Goal: Task Accomplishment & Management: Complete application form

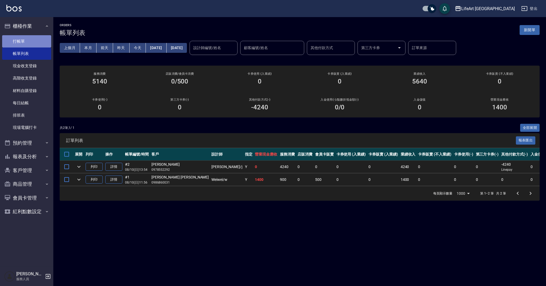
click at [20, 45] on link "打帳單" at bounding box center [26, 41] width 49 height 12
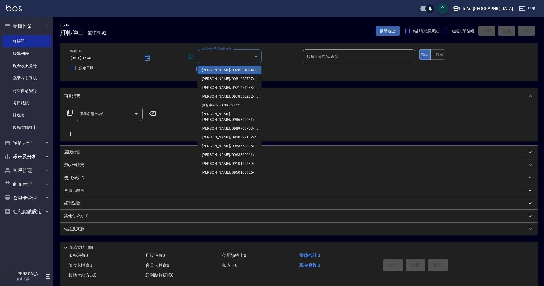
click at [226, 56] on input "顧客姓名/手機號碼/編號" at bounding box center [225, 56] width 51 height 9
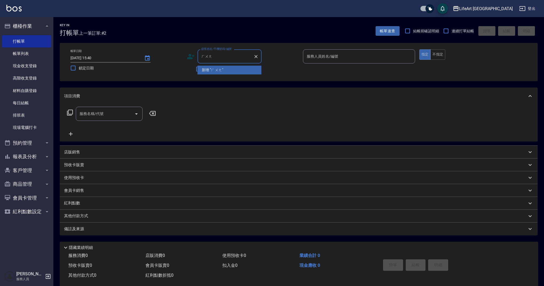
type input "黃"
type input "胡"
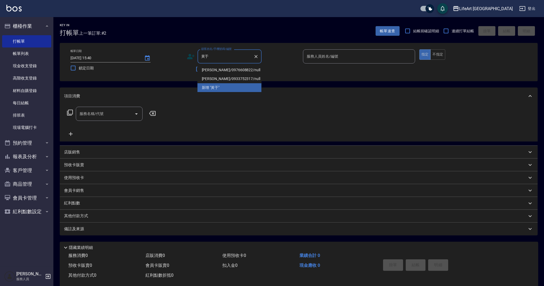
click at [228, 69] on li "[PERSON_NAME]/0976608822/null" at bounding box center [229, 70] width 64 height 9
type input "[PERSON_NAME]/0976608822/null"
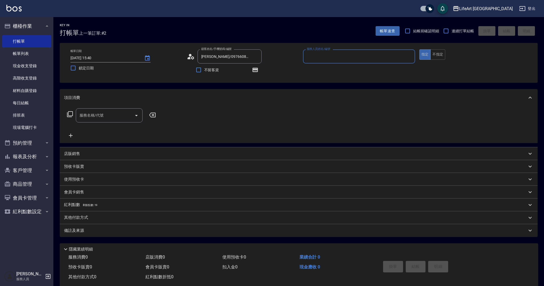
click at [194, 57] on icon at bounding box center [191, 57] width 8 height 8
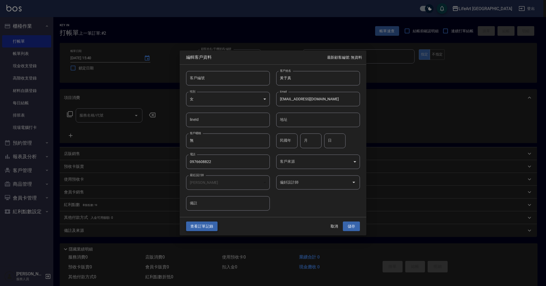
click at [204, 224] on button "查看訂單記錄" at bounding box center [201, 226] width 31 height 10
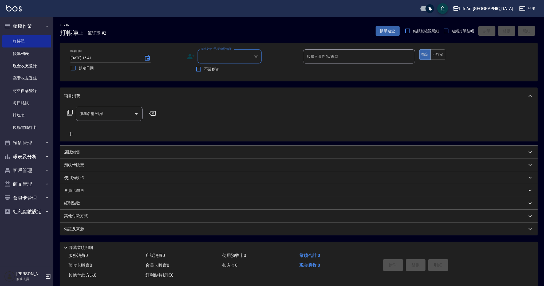
click at [229, 58] on input "顧客姓名/手機號碼/編號" at bounding box center [225, 56] width 51 height 9
click at [210, 69] on li "[PERSON_NAME]/0976608822/null" at bounding box center [229, 70] width 64 height 9
type input "[PERSON_NAME]/0976608822/null"
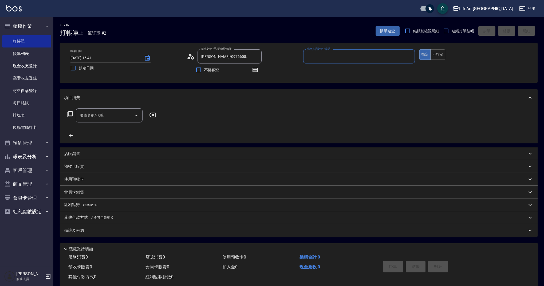
click at [101, 113] on input "服務名稱/代號" at bounding box center [105, 115] width 54 height 9
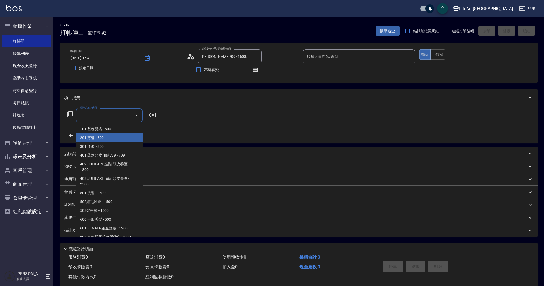
click at [107, 139] on span "201 剪髮 - 800" at bounding box center [109, 137] width 67 height 9
type input "201 剪髮(201)"
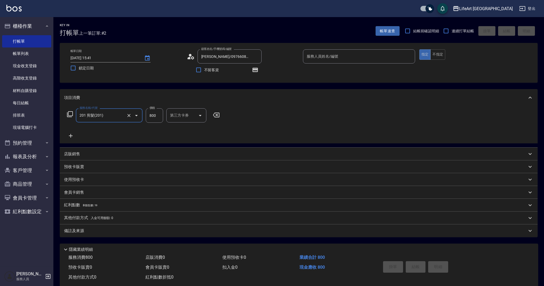
click at [193, 56] on icon at bounding box center [191, 57] width 8 height 8
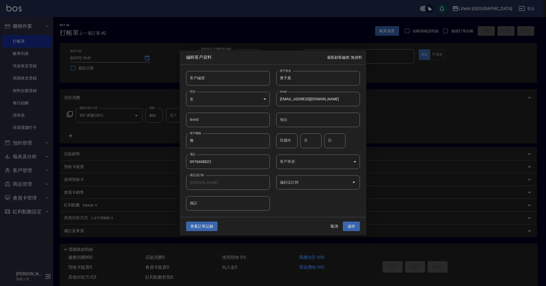
click at [307, 182] on input "偏好設計師" at bounding box center [314, 182] width 71 height 9
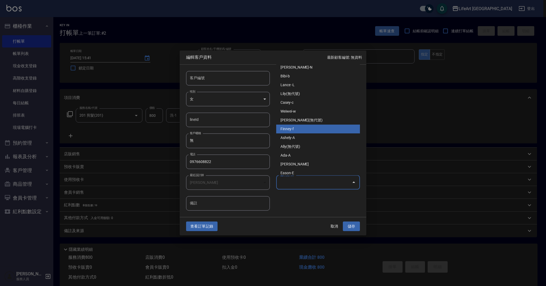
click at [299, 128] on li "Finney-f" at bounding box center [318, 129] width 84 height 9
type input "[PERSON_NAME]"
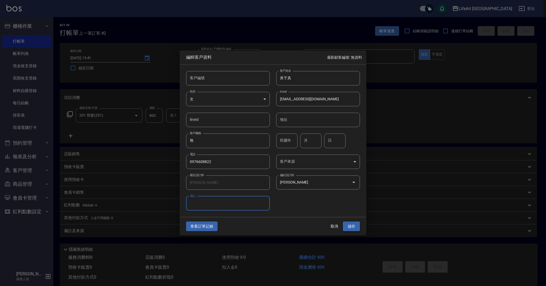
click at [357, 230] on button "儲存" at bounding box center [351, 226] width 17 height 10
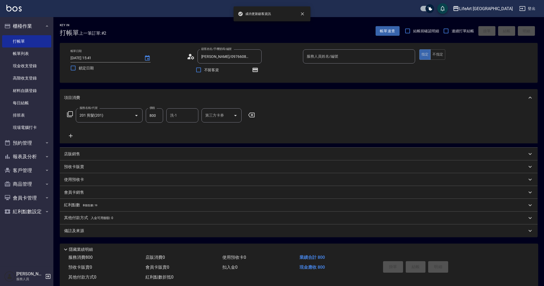
click at [329, 57] on input "服務人員姓名/編號" at bounding box center [358, 56] width 107 height 9
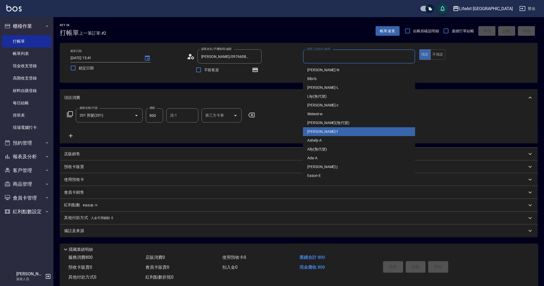
click at [337, 132] on div "Finney -f" at bounding box center [359, 131] width 112 height 9
type input "Finney-f"
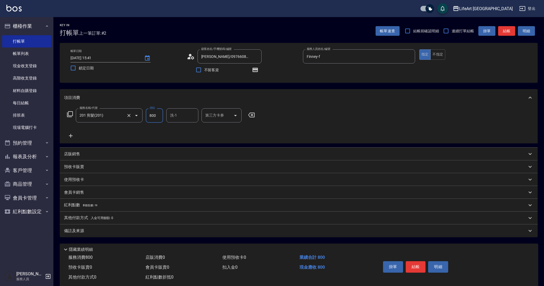
drag, startPoint x: 154, startPoint y: 118, endPoint x: 139, endPoint y: 118, distance: 14.7
click at [139, 118] on div "服務名稱/代號 201 剪髮(201) 服務名稱/代號 價格 800 價格 洗-1 洗-1 第三方卡券 第三方卡券" at bounding box center [161, 115] width 194 height 14
drag, startPoint x: 155, startPoint y: 118, endPoint x: 141, endPoint y: 113, distance: 14.8
click at [141, 113] on div "服務名稱/代號 201 剪髮(201) 服務名稱/代號 價格 800 價格 洗-1 洗-1 第三方卡券 第三方卡券" at bounding box center [161, 115] width 194 height 14
type input "1000"
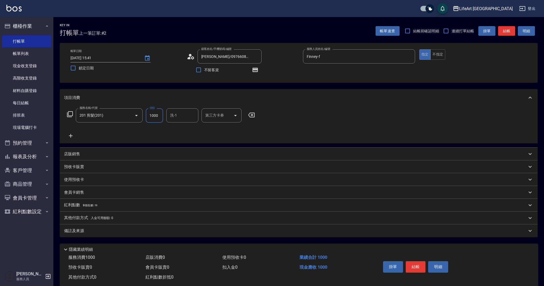
click at [70, 137] on icon at bounding box center [70, 136] width 13 height 6
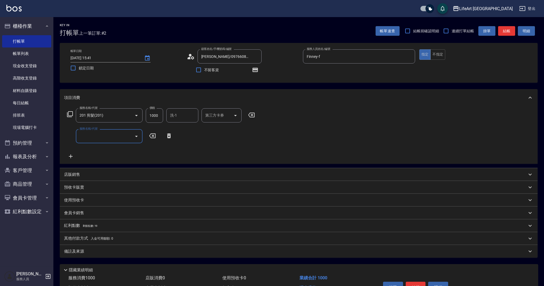
click at [110, 126] on div "服務名稱/代號 201 剪髮(201) 服務名稱/代號 價格 1000 價格 洗-1 洗-1 第三方卡券 第三方卡券 服務名稱/代號 服務名稱/代號" at bounding box center [161, 133] width 194 height 51
click at [109, 135] on input "服務名稱/代號" at bounding box center [105, 136] width 54 height 9
drag, startPoint x: 143, startPoint y: 220, endPoint x: 142, endPoint y: 224, distance: 4.0
click at [142, 224] on div "紅利點數 剩餘點數: 19" at bounding box center [299, 225] width 478 height 13
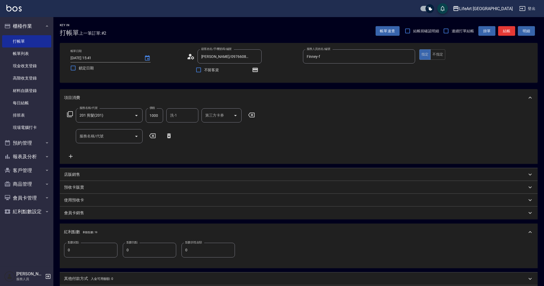
click at [96, 141] on div "服務名稱/代號" at bounding box center [109, 136] width 67 height 14
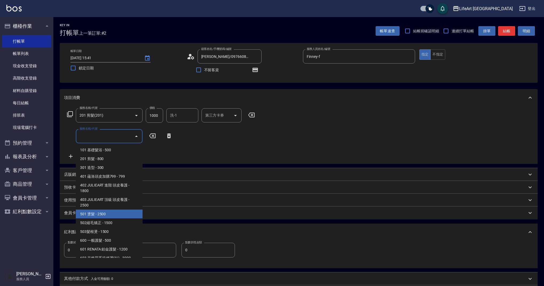
click at [118, 215] on span "501 燙髮 - 2500" at bounding box center [109, 214] width 67 height 9
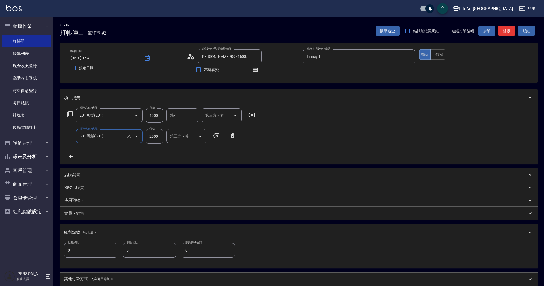
type input "501 燙髮(501)"
drag, startPoint x: 158, startPoint y: 136, endPoint x: 140, endPoint y: 137, distance: 18.7
click at [140, 137] on div "服務名稱/代號 501 燙髮(501) 服務名稱/代號 價格 2500 價格 洗-1 洗-1 洗-2 洗-2 技術協助-1 技術協助-1 技術協助-2 技術協…" at bounding box center [239, 136] width 351 height 14
type input "500"
click at [181, 114] on input "洗-1" at bounding box center [182, 115] width 27 height 9
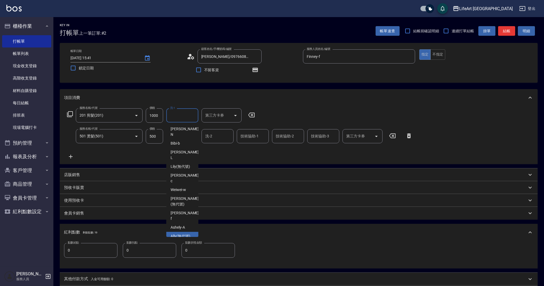
click at [182, 233] on span "Ally (無代號)" at bounding box center [180, 236] width 20 height 6
type input "Ally(無代號)"
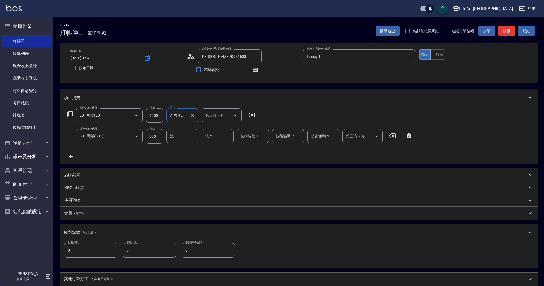
scroll to position [72, 0]
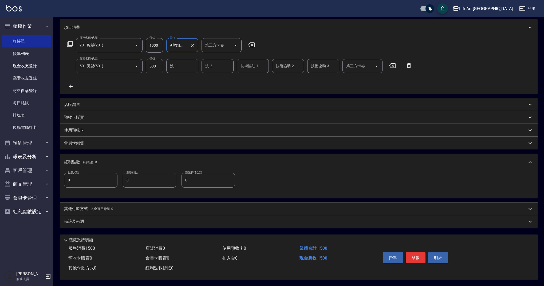
click at [93, 219] on div "備註及來源" at bounding box center [295, 222] width 463 height 6
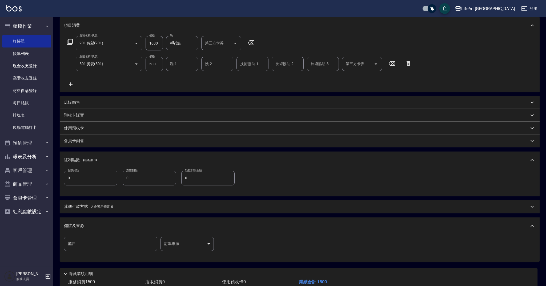
click at [181, 243] on body "LifeArt 蘆洲 登出 櫃檯作業 打帳單 帳單列表 現金收支登錄 高階收支登錄 材料自購登錄 每日結帳 排班表 現場電腦打卡 預約管理 預約管理 單日預約…" at bounding box center [273, 124] width 546 height 392
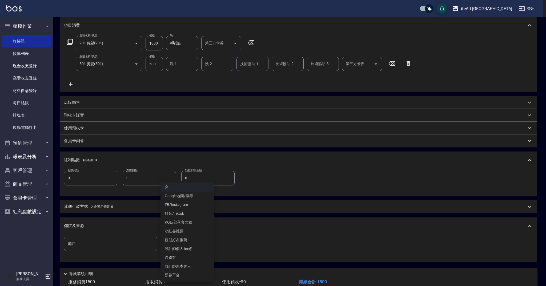
click at [190, 263] on li "設計師原本客人" at bounding box center [187, 266] width 53 height 9
type input "設計師原本客人"
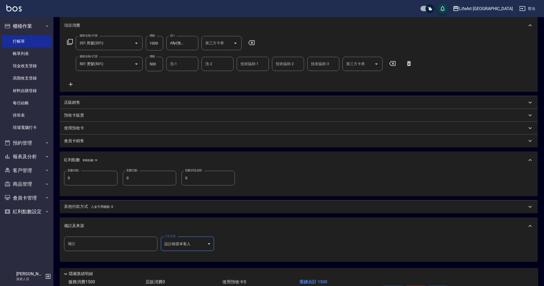
click at [158, 221] on div "備註及來源" at bounding box center [299, 225] width 478 height 17
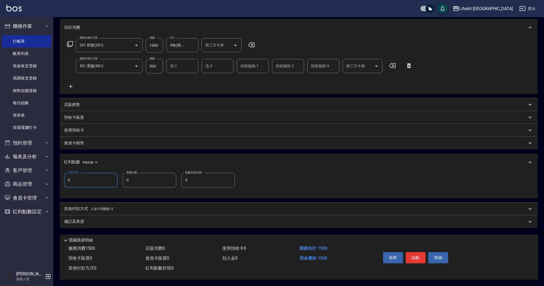
drag, startPoint x: 82, startPoint y: 182, endPoint x: 54, endPoint y: 177, distance: 28.6
click at [54, 177] on div "Key In 打帳單 上一筆訂單:#2 帳單速查 結帳前確認明細 連續打單結帳 掛單 結帳 明細 帳單日期 [DATE] 15:41 鎖定日期 顧客姓名/手機…" at bounding box center [298, 116] width 490 height 339
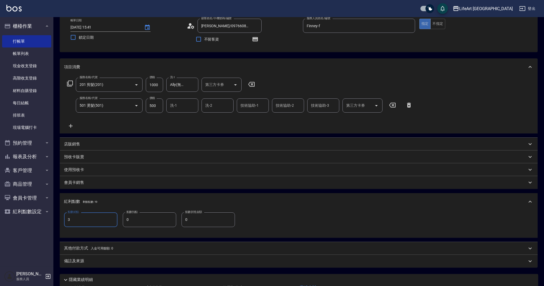
scroll to position [29, 0]
type input "3"
click at [255, 38] on icon "button" at bounding box center [255, 40] width 6 height 6
click at [257, 44] on button "button" at bounding box center [255, 40] width 13 height 13
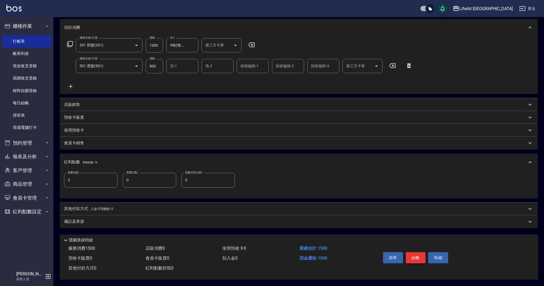
click at [417, 258] on button "結帳" at bounding box center [416, 257] width 20 height 11
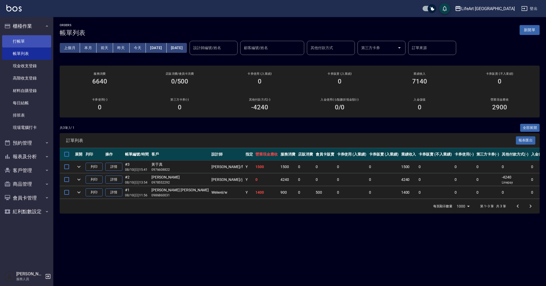
click at [28, 45] on link "打帳單" at bounding box center [26, 41] width 49 height 12
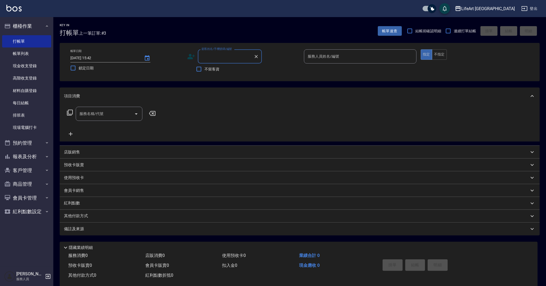
click at [218, 55] on input "顧客姓名/手機號碼/編號" at bounding box center [225, 56] width 51 height 9
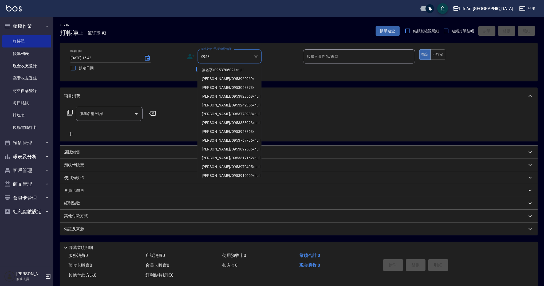
drag, startPoint x: 247, startPoint y: 71, endPoint x: 247, endPoint y: 75, distance: 4.0
click at [247, 71] on li "無名字/0953706021/null" at bounding box center [229, 70] width 64 height 9
type input "無名字/0953706021/null"
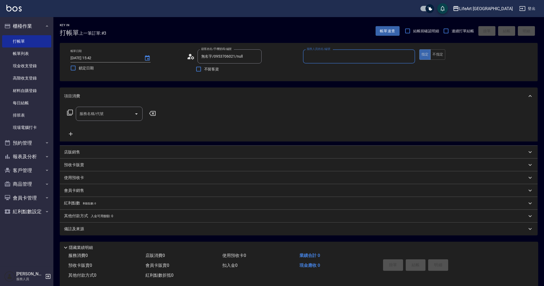
click at [321, 61] on input "服務人員姓名/編號" at bounding box center [358, 56] width 107 height 9
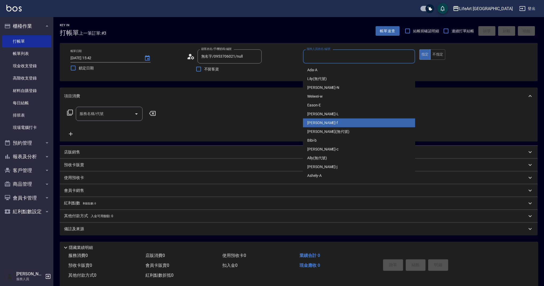
click at [322, 124] on div "Finney -f" at bounding box center [359, 122] width 112 height 9
type input "Finney-f"
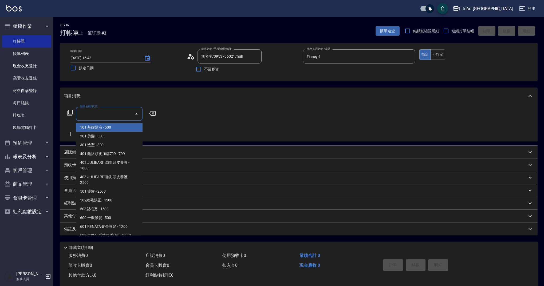
drag, startPoint x: 112, startPoint y: 111, endPoint x: 113, endPoint y: 124, distance: 12.6
click at [112, 111] on input "服務名稱/代號" at bounding box center [105, 113] width 54 height 9
click at [110, 132] on span "201 剪髮 - 800" at bounding box center [109, 136] width 67 height 9
type input "201 剪髮(201)"
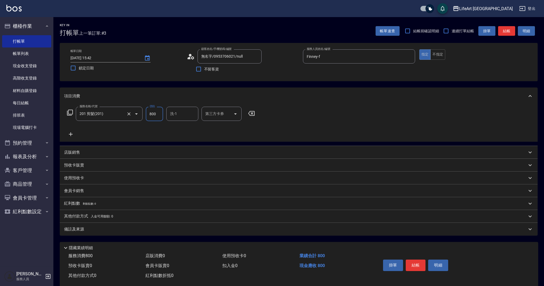
drag, startPoint x: 154, startPoint y: 116, endPoint x: 139, endPoint y: 112, distance: 15.5
click at [139, 112] on div "服務名稱/代號 201 剪髮(201) 服務名稱/代號 價格 800 價格 洗-1 洗-1 第三方卡券 第三方卡券" at bounding box center [161, 114] width 194 height 14
type input "1000"
click at [201, 230] on div "備註及來源" at bounding box center [295, 229] width 463 height 6
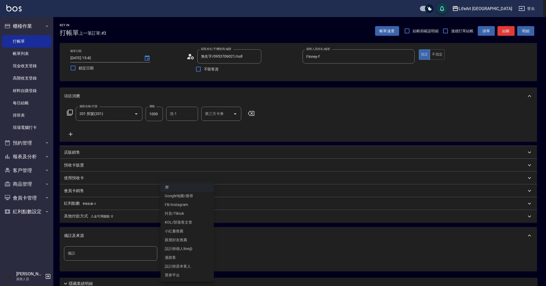
drag, startPoint x: 200, startPoint y: 251, endPoint x: 197, endPoint y: 232, distance: 19.0
click at [201, 251] on body "LifeArt 蘆洲 登出 櫃檯作業 打帳單 帳單列表 現金收支登錄 高階收支登錄 材料自購登錄 每日結帳 排班表 現場電腦打卡 預約管理 預約管理 單日預約…" at bounding box center [273, 164] width 546 height 329
click at [189, 203] on li "FB/Instagram" at bounding box center [187, 204] width 53 height 9
type input "FB/Instagram"
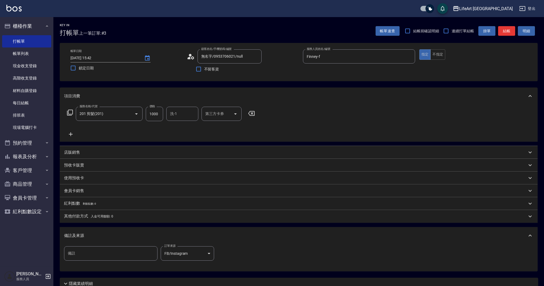
click at [237, 236] on div "備註及來源" at bounding box center [295, 236] width 463 height 6
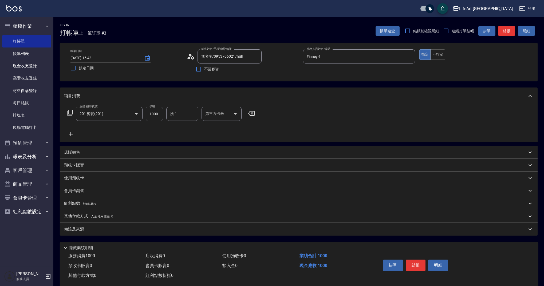
drag, startPoint x: 190, startPoint y: 117, endPoint x: 189, endPoint y: 120, distance: 3.0
click at [190, 117] on input "洗-1" at bounding box center [182, 113] width 27 height 9
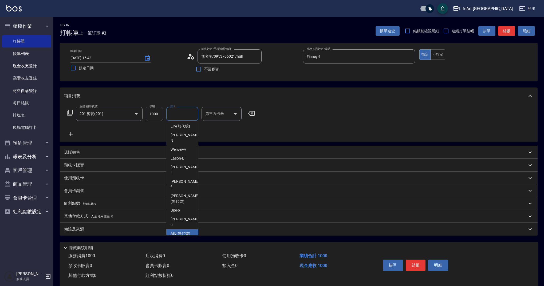
click at [180, 231] on span "Ally (無代號)" at bounding box center [180, 234] width 20 height 6
type input "Ally(無代號)"
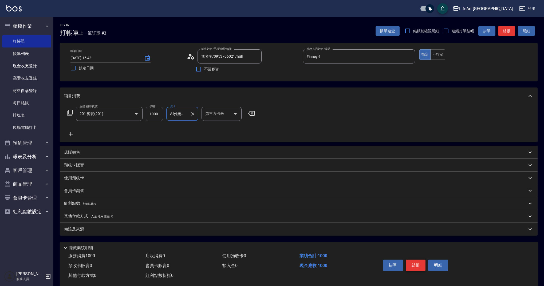
click at [420, 267] on button "結帳" at bounding box center [416, 265] width 20 height 11
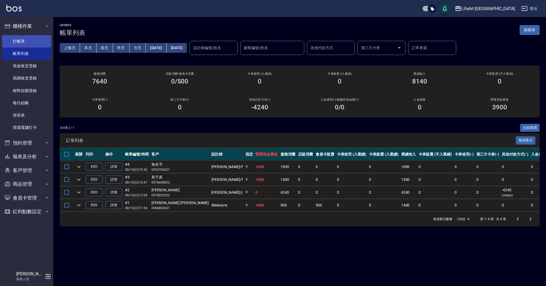
click at [28, 42] on link "打帳單" at bounding box center [26, 41] width 49 height 12
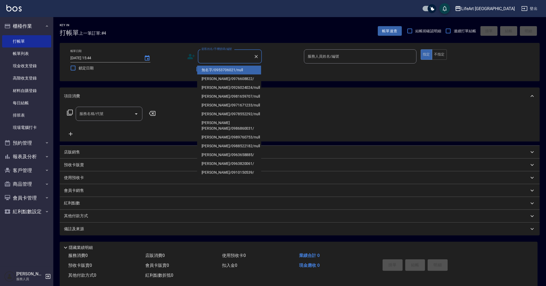
click at [223, 56] on input "顧客姓名/手機號碼/編號" at bounding box center [225, 56] width 51 height 9
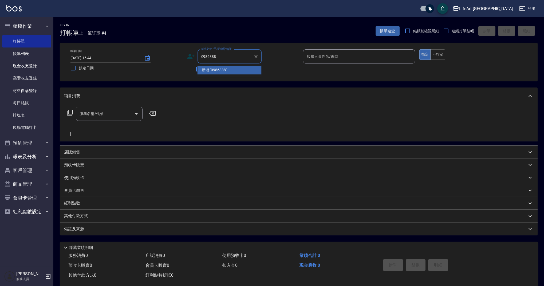
click at [226, 58] on input "0986388" at bounding box center [225, 56] width 51 height 9
type input "0986388"
click at [281, 70] on div "顧客姓名/手機號碼/編號 顧客姓名/手機號碼/編號 不留客資" at bounding box center [243, 61] width 112 height 25
click at [224, 56] on input "顧客姓名/手機號碼/編號" at bounding box center [225, 56] width 51 height 9
type input "0986388"
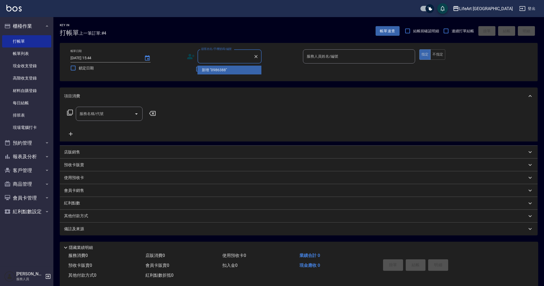
click at [300, 108] on div "服務名稱/代號 服務名稱/代號" at bounding box center [299, 123] width 478 height 37
click at [206, 47] on div "帳單日期 [DATE] 15:44 鎖定日期 顧客姓名/手機號碼/編號 顧客姓名/手機號碼/編號 不留客資 服務人員姓名/編號 服務人員姓名/編號 指定 不指定" at bounding box center [299, 62] width 478 height 38
click at [213, 54] on input "顧客姓名/手機號碼/編號" at bounding box center [225, 56] width 51 height 9
type input "u"
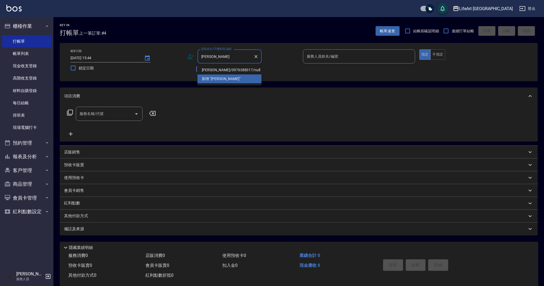
click at [219, 73] on li "[PERSON_NAME]/0976388317/null" at bounding box center [229, 70] width 64 height 9
type input "[PERSON_NAME]/0976388317/null"
type input "Finney-f"
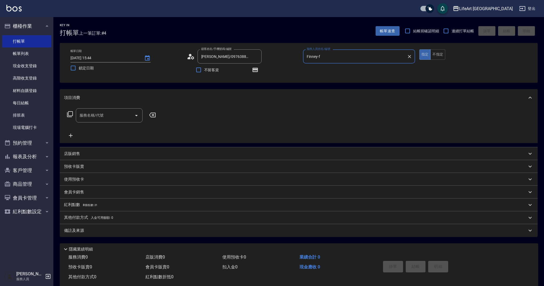
click at [118, 114] on input "服務名稱/代號" at bounding box center [105, 115] width 54 height 9
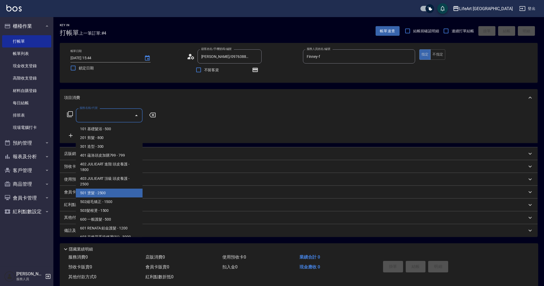
click at [110, 194] on span "501 燙髮 - 2500" at bounding box center [109, 193] width 67 height 9
type input "501 燙髮(501)"
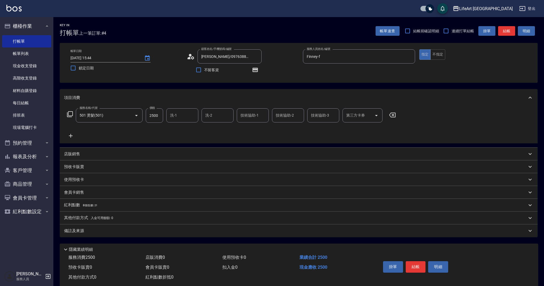
click at [70, 133] on icon at bounding box center [70, 136] width 13 height 6
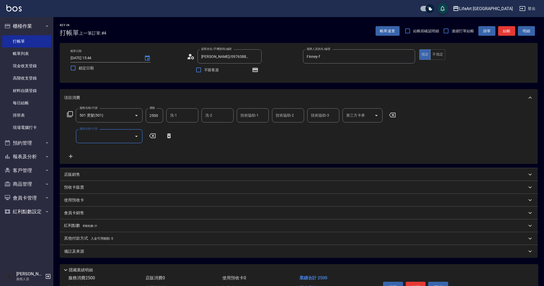
click at [89, 134] on input "服務名稱/代號" at bounding box center [105, 136] width 54 height 9
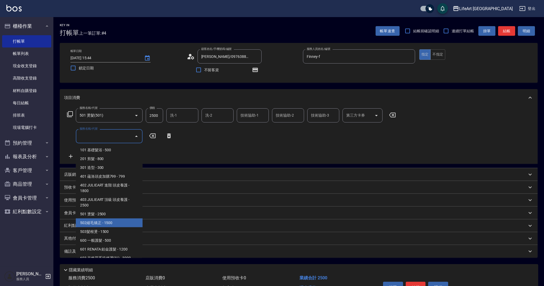
scroll to position [68, 0]
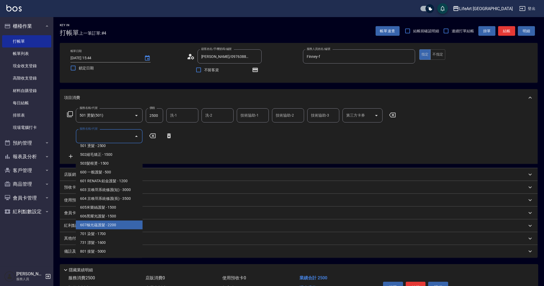
click at [105, 222] on span "607極光蘊護髮 - 2200" at bounding box center [109, 225] width 67 height 9
type input "607極光蘊護髮(607)"
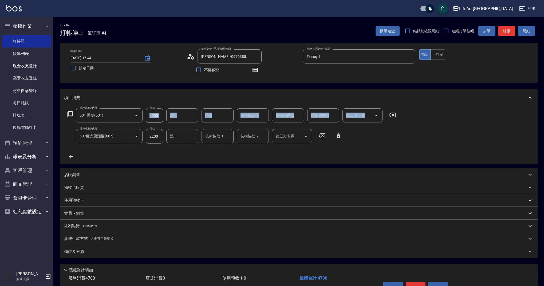
click at [161, 115] on div "服務名稱/代號 501 燙髮(501) 服務名稱/代號 價格 2500 價格 洗-1 洗-1 洗-2 洗-2 技術協助-1 技術協助-1 技術協助-2 技術協…" at bounding box center [231, 115] width 335 height 14
drag, startPoint x: 161, startPoint y: 115, endPoint x: 120, endPoint y: 129, distance: 42.9
click at [160, 115] on input "2500" at bounding box center [154, 115] width 17 height 14
click at [74, 156] on icon at bounding box center [70, 156] width 13 height 6
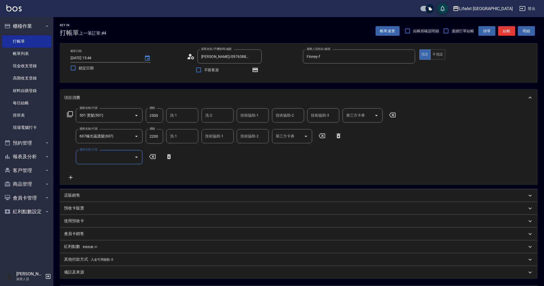
click at [88, 162] on div "服務名稱/代號" at bounding box center [109, 157] width 67 height 14
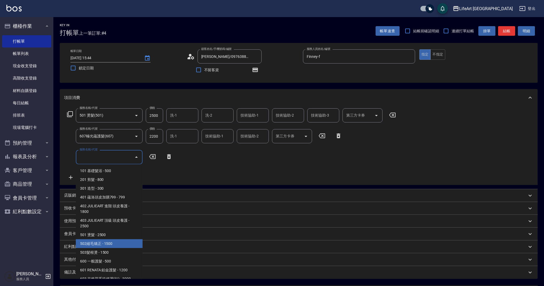
drag, startPoint x: 109, startPoint y: 241, endPoint x: 160, endPoint y: 116, distance: 134.4
click at [109, 241] on span "502縮毛矯正 - 1500" at bounding box center [109, 243] width 67 height 9
type input "502縮毛矯正 (502)"
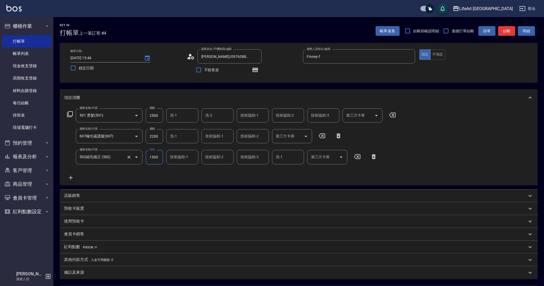
drag, startPoint x: 158, startPoint y: 157, endPoint x: 130, endPoint y: 154, distance: 28.0
click at [130, 154] on div "服務名稱/代號 502縮毛矯正 (502) 服務名稱/代號 價格 1500 價格 技術協助-1 技術協助-1 技術協助-2 技術協助-2 技術協助-3 技術協…" at bounding box center [222, 157] width 316 height 14
type input "1000"
drag, startPoint x: 152, startPoint y: 116, endPoint x: 139, endPoint y: 116, distance: 12.8
click at [139, 116] on div "服務名稱/代號 501 燙髮(501) 服務名稱/代號 價格 2500 價格 洗-1 洗-1 洗-2 洗-2 技術協助-1 技術協助-1 技術協助-2 技術協…" at bounding box center [231, 115] width 335 height 14
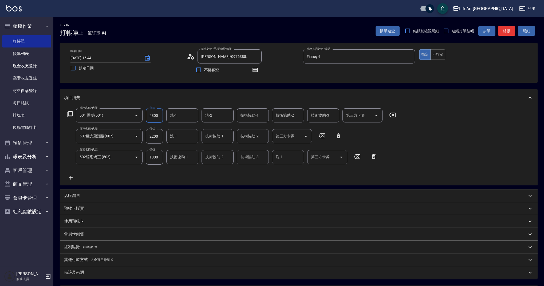
scroll to position [53, 0]
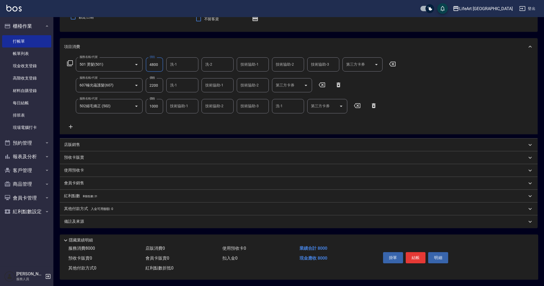
click at [183, 69] on div "洗-1" at bounding box center [182, 64] width 32 height 14
type input "4800"
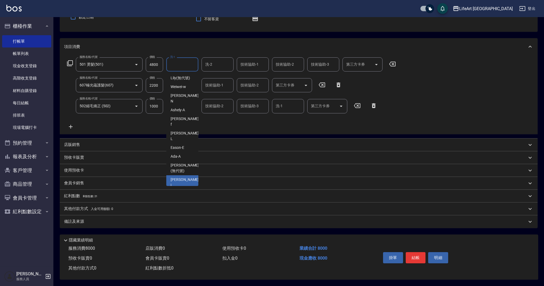
scroll to position [10, 0]
click at [182, 205] on span "Ally (無代號)" at bounding box center [180, 208] width 20 height 6
type input "Ally(無代號)"
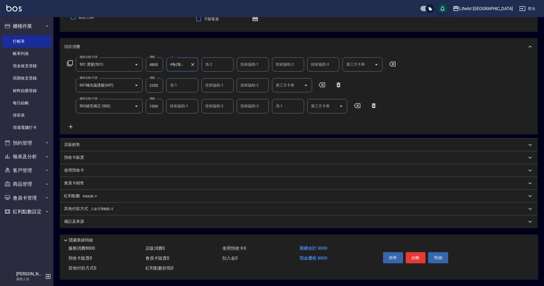
click at [86, 223] on div "備註及來源" at bounding box center [299, 221] width 478 height 13
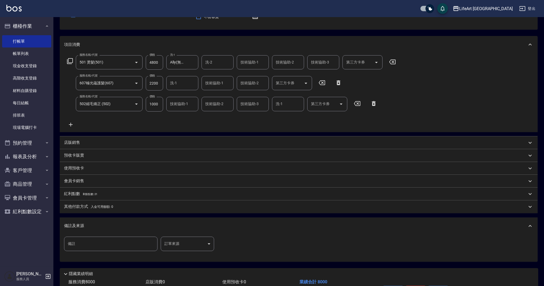
click at [124, 244] on input "備註" at bounding box center [110, 244] width 93 height 14
click at [182, 247] on body "LifeArt 蘆洲 登出 櫃檯作業 打帳單 帳單列表 現金收支登錄 高階收支登錄 材料自購登錄 每日結帳 排班表 現場電腦打卡 預約管理 預約管理 單日預約…" at bounding box center [272, 133] width 544 height 373
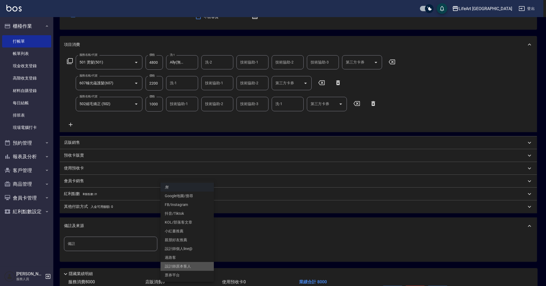
click at [186, 269] on li "設計師原本客人" at bounding box center [187, 266] width 53 height 9
type input "設計師原本客人"
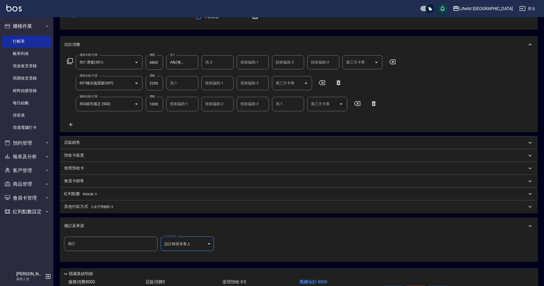
click at [102, 190] on div "紅利點數 剩餘點數: 21" at bounding box center [299, 194] width 478 height 13
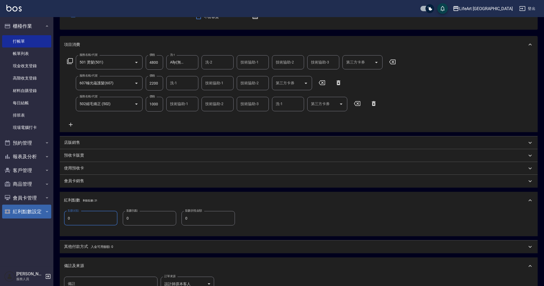
drag, startPoint x: 60, startPoint y: 217, endPoint x: 41, endPoint y: 216, distance: 19.2
click at [41, 216] on div "LifeArt 蘆洲 登出 櫃檯作業 打帳單 帳單列表 現金收支登錄 高階收支登錄 材料自購登錄 每日結帳 排班表 現場電腦打卡 預約管理 預約管理 單日預約…" at bounding box center [272, 153] width 544 height 413
type input "16"
click at [85, 141] on div "店販銷售" at bounding box center [295, 143] width 463 height 6
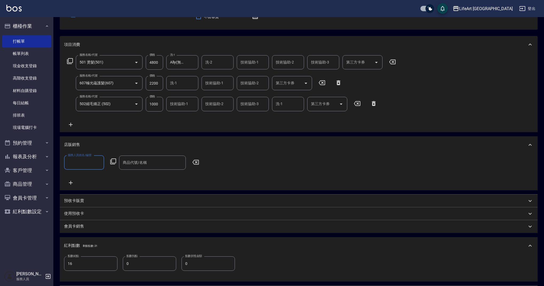
click at [89, 165] on input "服務人員姓名/編號" at bounding box center [83, 162] width 35 height 9
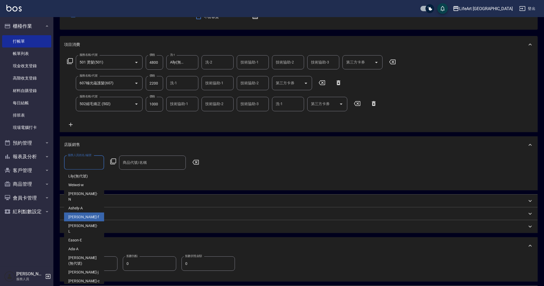
click at [72, 214] on span "Finney -f" at bounding box center [83, 217] width 31 height 6
type input "Finney-f"
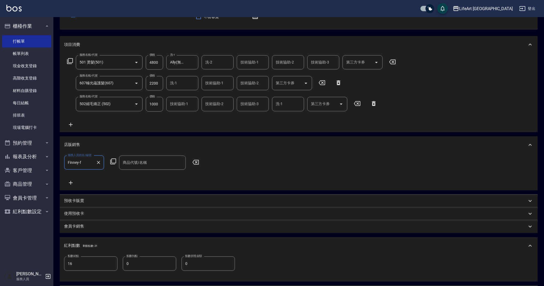
click at [143, 159] on div "商品代號/名稱 商品代號/名稱" at bounding box center [152, 163] width 67 height 14
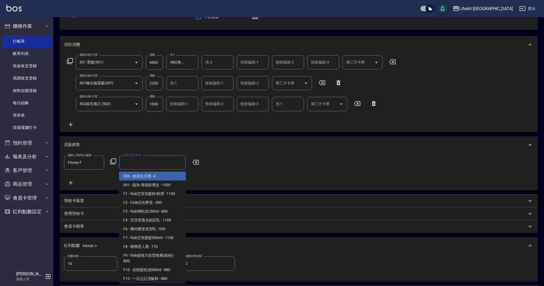
click at [149, 174] on span "006 - 會員生日禮 - 0" at bounding box center [152, 176] width 67 height 9
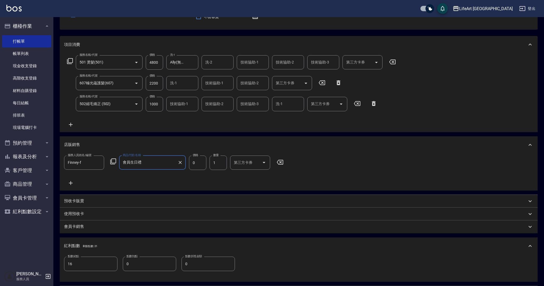
type input "會員生日禮"
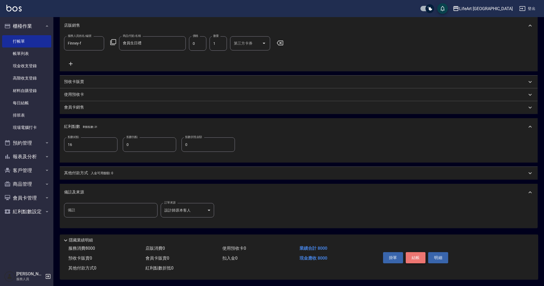
click at [420, 258] on button "結帳" at bounding box center [416, 257] width 20 height 11
